Goal: Navigation & Orientation: Find specific page/section

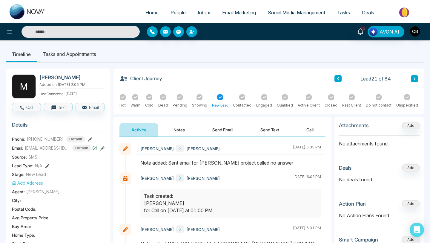
click at [149, 11] on span "Home" at bounding box center [152, 13] width 13 height 6
select select "*"
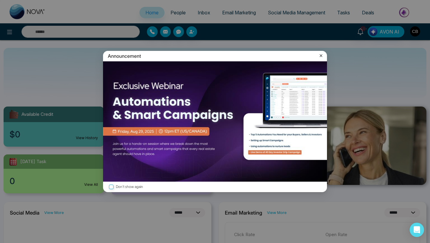
click at [322, 54] on icon at bounding box center [321, 55] width 3 height 3
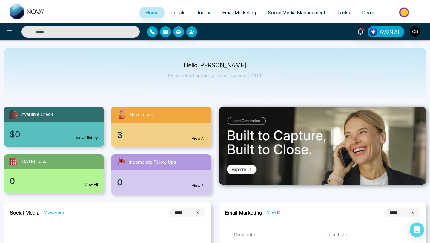
click at [200, 138] on link "View All" at bounding box center [199, 138] width 14 height 5
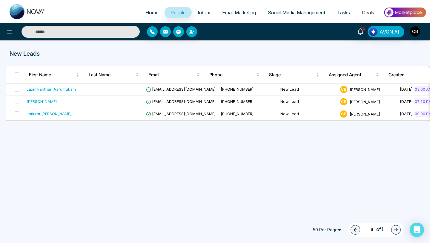
click at [149, 12] on span "Home" at bounding box center [152, 13] width 13 height 6
select select "*"
